Goal: Task Accomplishment & Management: Use online tool/utility

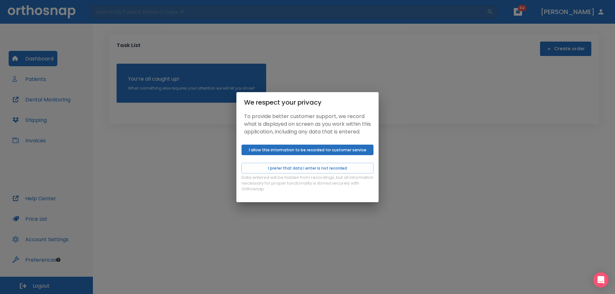
click at [303, 155] on button "I allow this information to be recorded for customer service" at bounding box center [307, 150] width 132 height 11
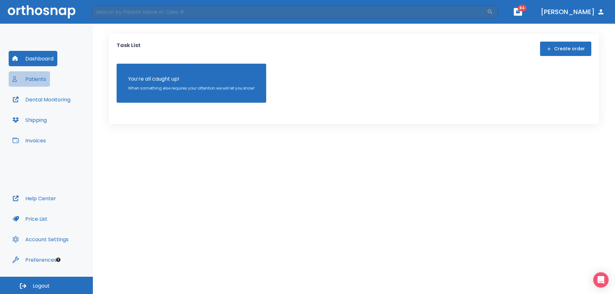
click at [33, 84] on button "Patients" at bounding box center [29, 78] width 41 height 15
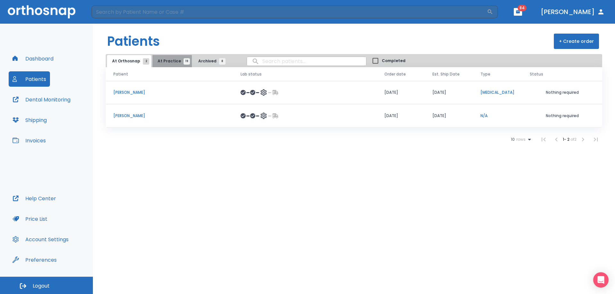
click at [171, 60] on span "At Practice 19" at bounding box center [172, 61] width 29 height 6
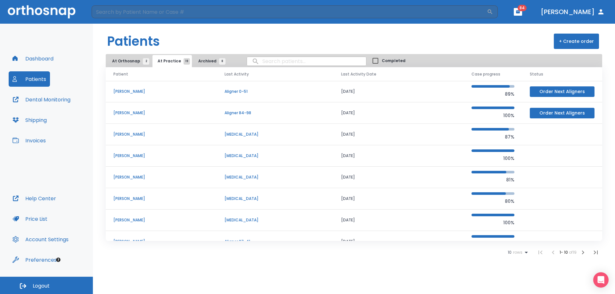
click at [517, 252] on span "rows" at bounding box center [516, 252] width 11 height 4
click at [515, 281] on li "100" at bounding box center [515, 279] width 17 height 16
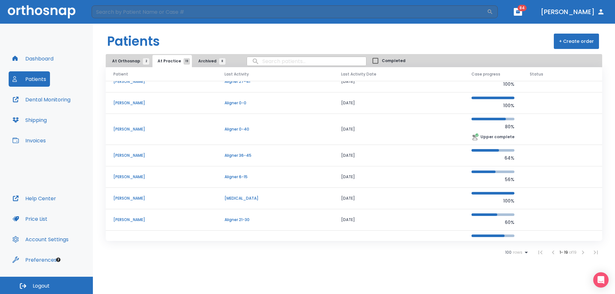
scroll to position [149, 0]
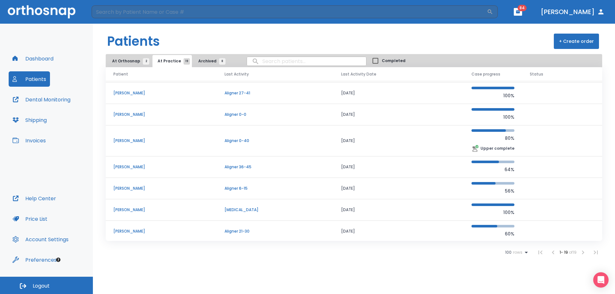
click at [141, 140] on p "[PERSON_NAME]" at bounding box center [161, 141] width 96 height 6
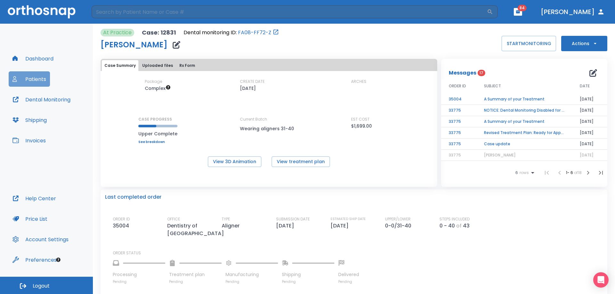
click at [34, 82] on button "Patients" at bounding box center [29, 78] width 41 height 15
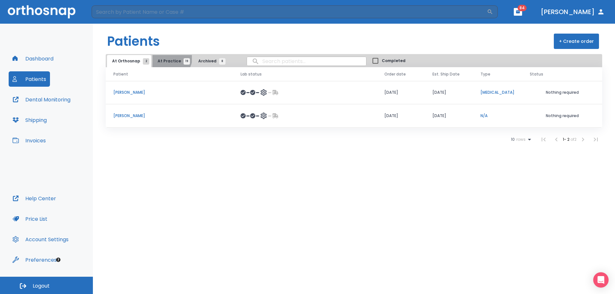
click at [165, 57] on button "At Practice 19" at bounding box center [171, 61] width 39 height 12
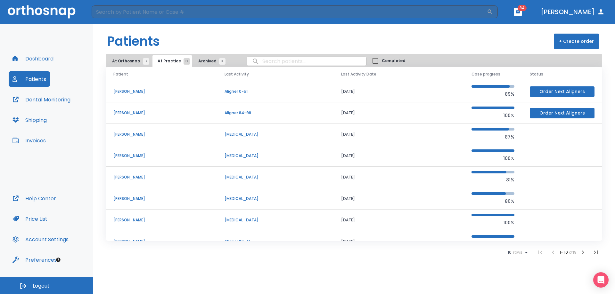
click at [525, 253] on icon at bounding box center [525, 253] width 3 height 2
click at [520, 280] on li "100" at bounding box center [515, 279] width 17 height 16
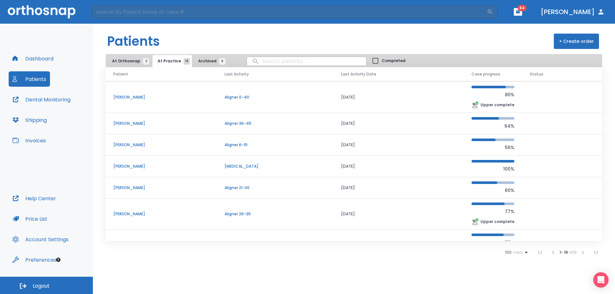
scroll to position [160, 0]
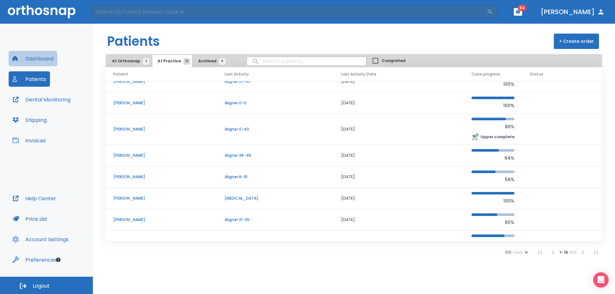
click at [47, 56] on button "Dashboard" at bounding box center [33, 58] width 49 height 15
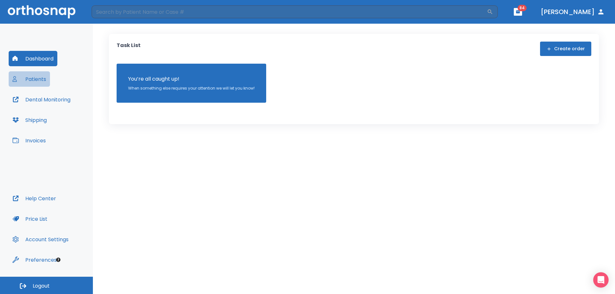
click at [34, 82] on button "Patients" at bounding box center [29, 78] width 41 height 15
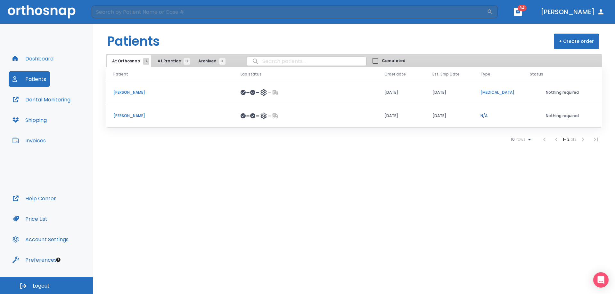
click at [158, 60] on span "At Practice 19" at bounding box center [172, 61] width 29 height 6
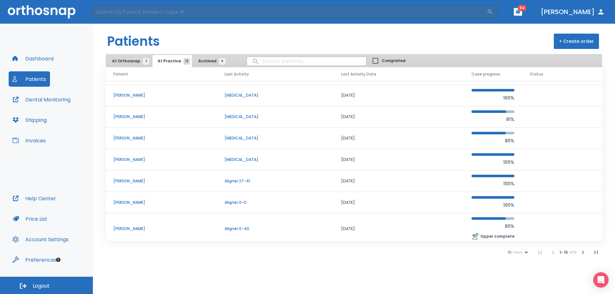
scroll to position [64, 0]
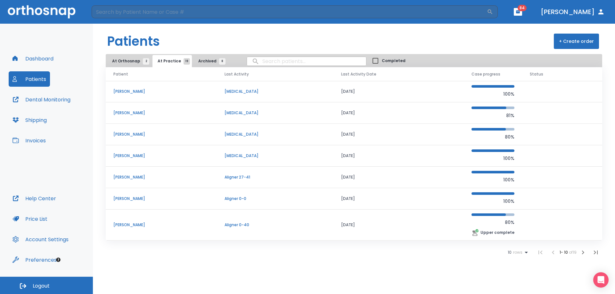
click at [136, 224] on p "[PERSON_NAME]" at bounding box center [161, 225] width 96 height 6
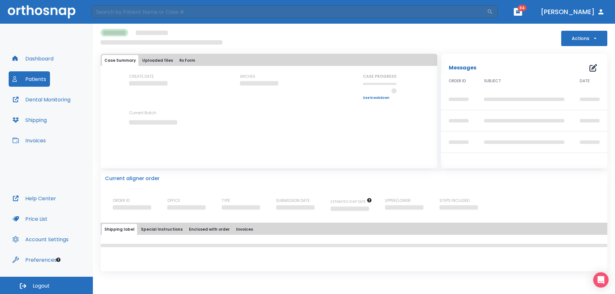
click at [31, 64] on button "Dashboard" at bounding box center [33, 58] width 49 height 15
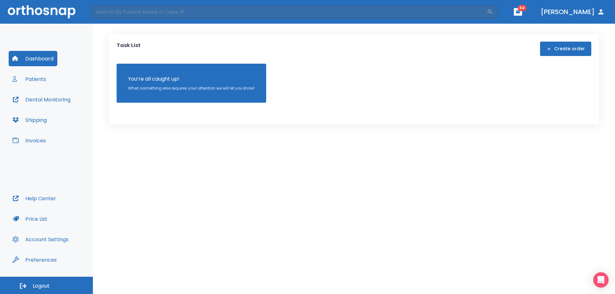
click at [35, 83] on button "Patients" at bounding box center [29, 78] width 41 height 15
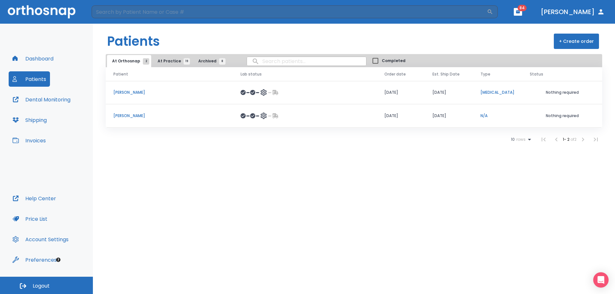
click at [162, 60] on span "At Practice 19" at bounding box center [172, 61] width 29 height 6
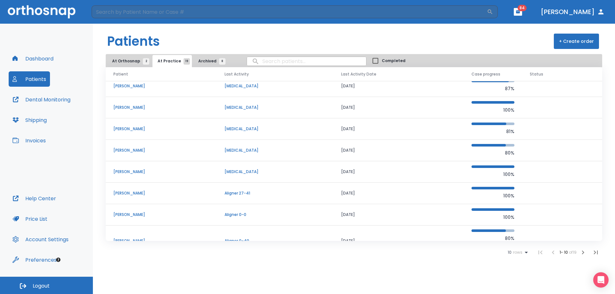
scroll to position [64, 0]
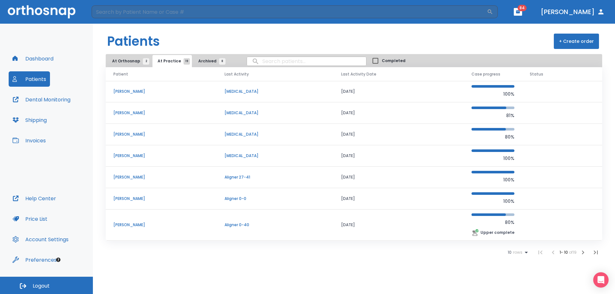
click at [139, 226] on p "[PERSON_NAME]" at bounding box center [161, 225] width 96 height 6
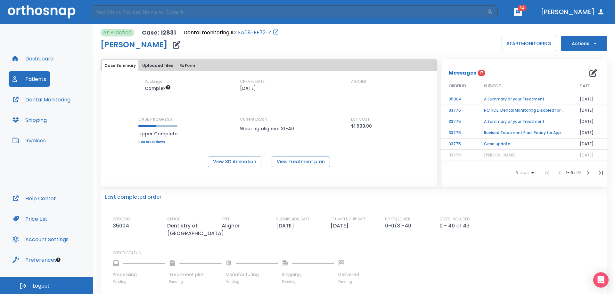
click at [579, 46] on button "Actions" at bounding box center [584, 43] width 46 height 15
click at [573, 90] on li "Order Next Aligners" at bounding box center [580, 94] width 46 height 16
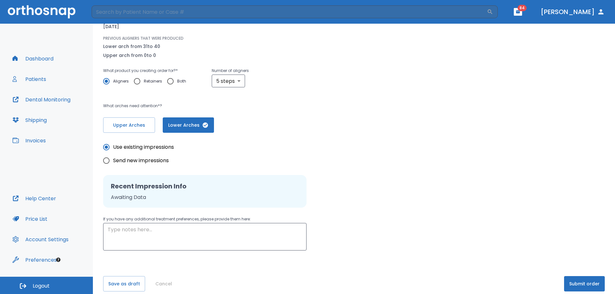
scroll to position [80, 0]
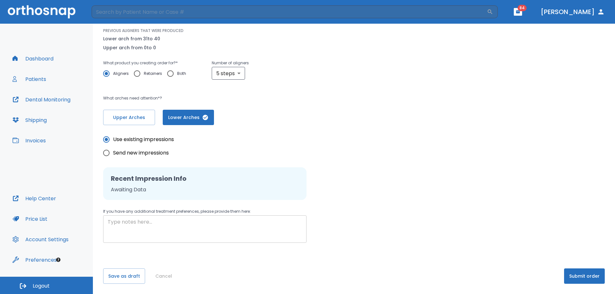
click at [143, 231] on textarea at bounding box center [205, 229] width 194 height 22
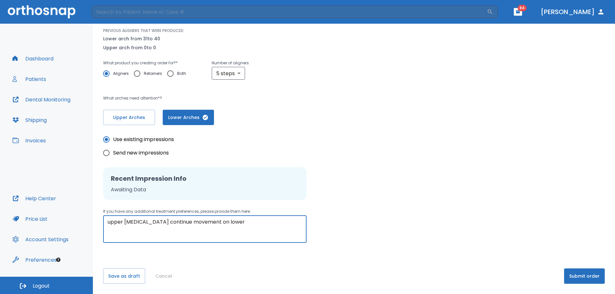
type textarea "upper retainer continue movement on lower"
click at [594, 275] on button "Submit order" at bounding box center [584, 276] width 41 height 15
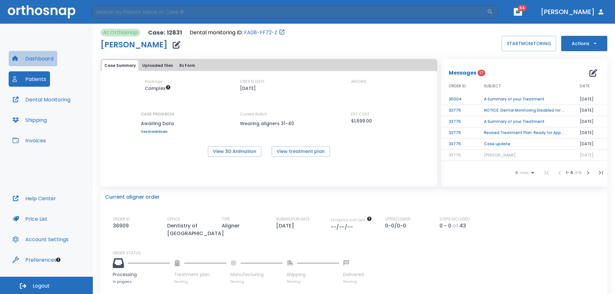
click at [31, 57] on button "Dashboard" at bounding box center [33, 58] width 49 height 15
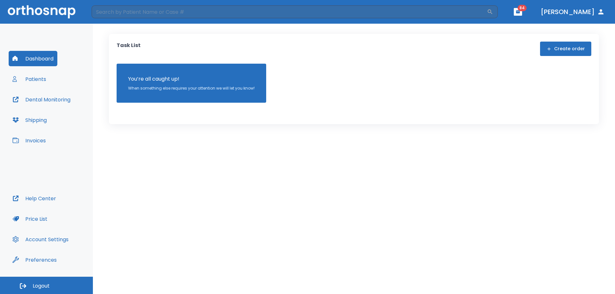
click at [30, 73] on button "Patients" at bounding box center [29, 78] width 41 height 15
click at [36, 81] on button "Patients" at bounding box center [29, 78] width 41 height 15
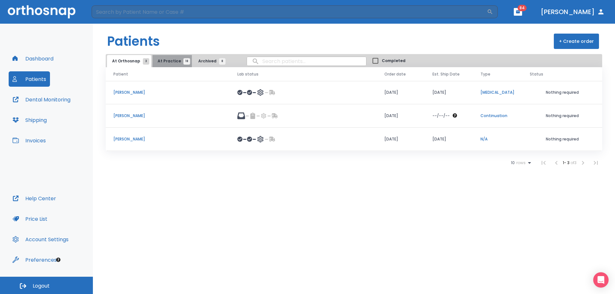
click at [173, 60] on span "At Practice 18" at bounding box center [172, 61] width 29 height 6
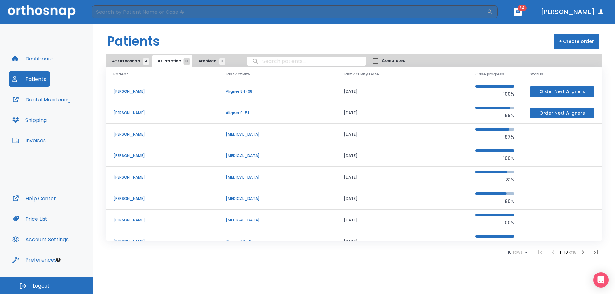
click at [512, 252] on span "rows" at bounding box center [516, 252] width 11 height 4
click at [513, 282] on li "100" at bounding box center [515, 279] width 17 height 16
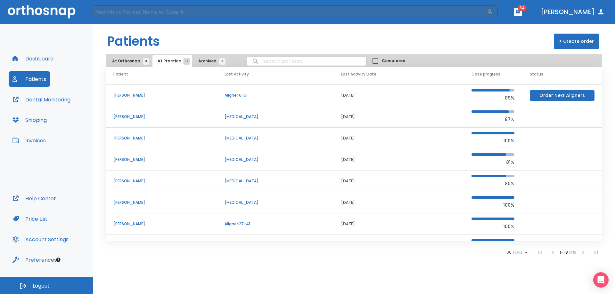
scroll to position [32, 0]
